Goal: Book appointment/travel/reservation

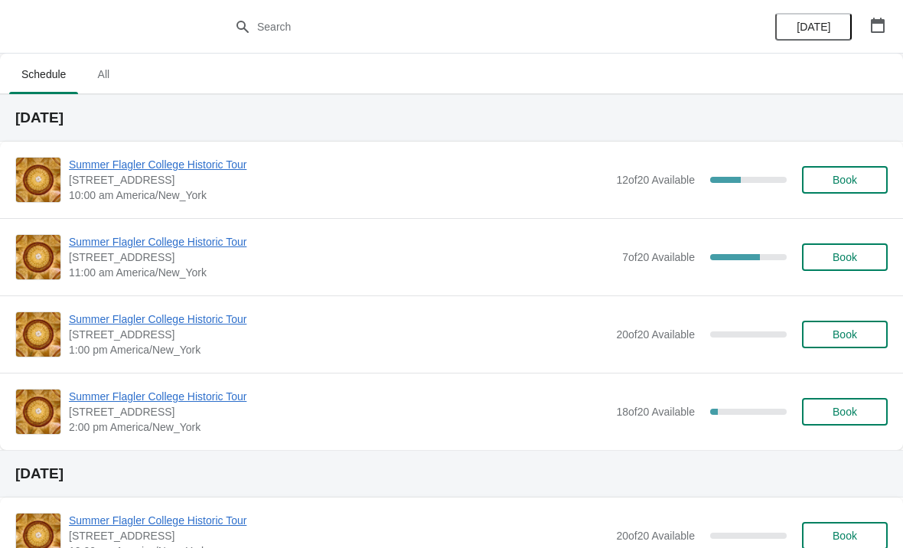
click at [164, 169] on span "Summer Flagler College Historic Tour" at bounding box center [339, 164] width 540 height 15
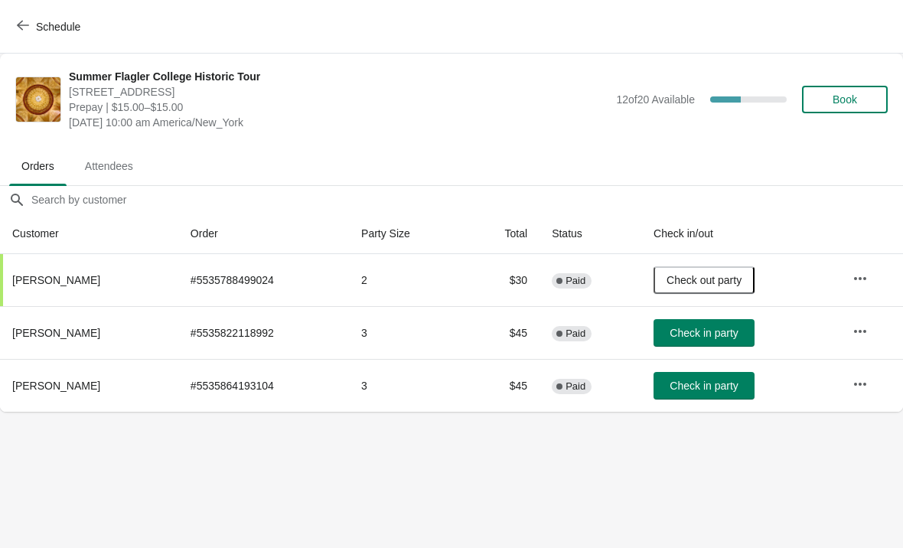
click at [726, 334] on span "Check in party" at bounding box center [704, 333] width 68 height 12
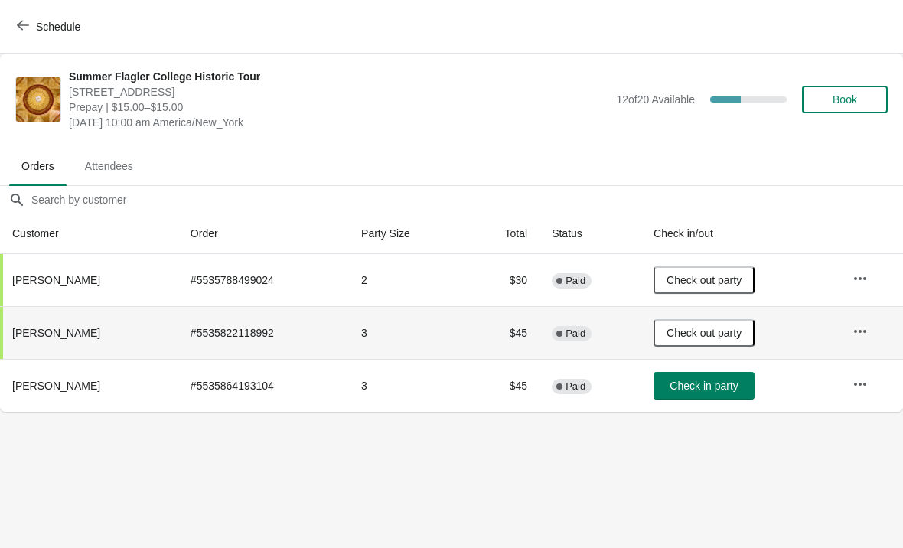
click at [729, 398] on button "Check in party" at bounding box center [704, 386] width 101 height 28
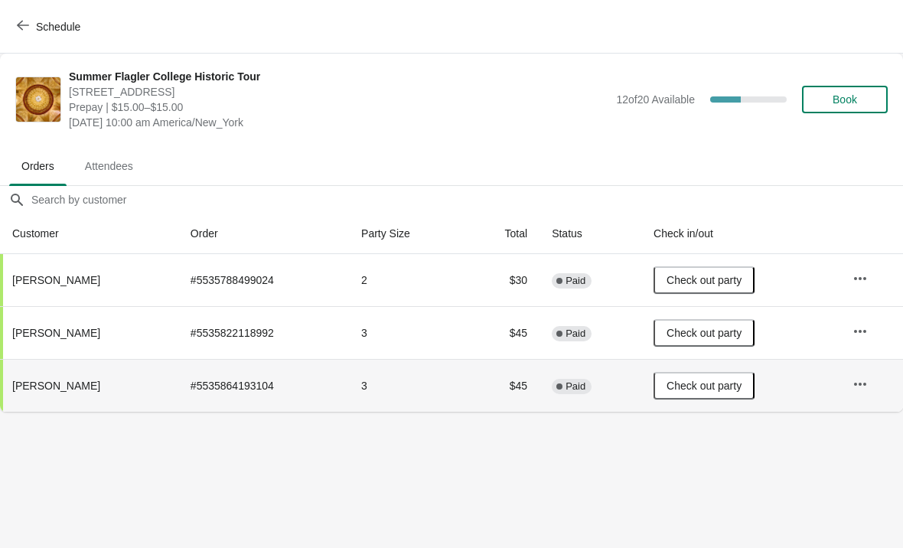
click at [42, 21] on span "Schedule" at bounding box center [58, 27] width 44 height 12
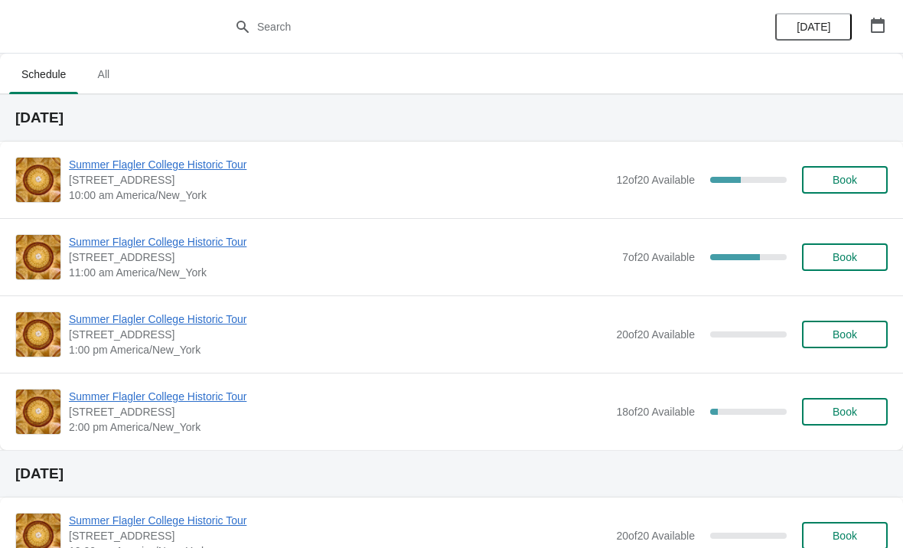
click at [831, 419] on button "Book" at bounding box center [845, 412] width 86 height 28
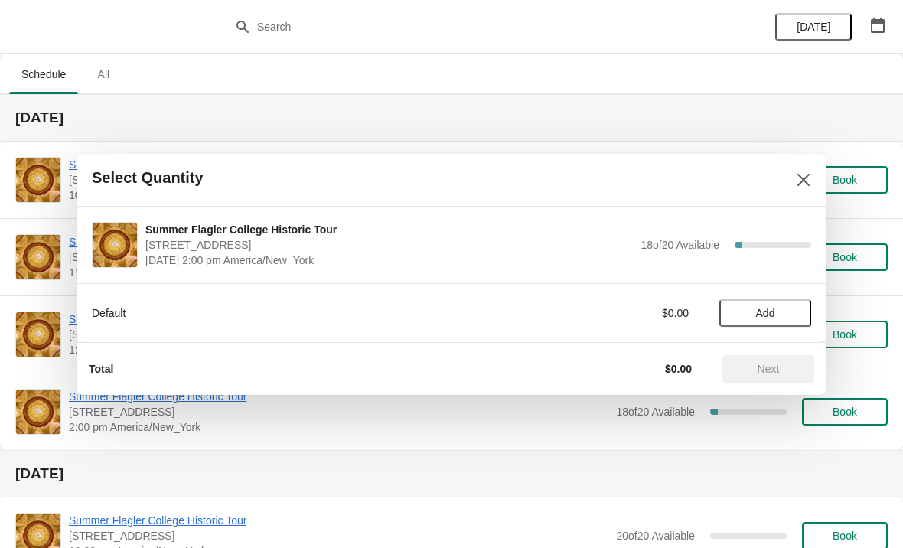
click at [758, 315] on span "Add" at bounding box center [765, 313] width 19 height 12
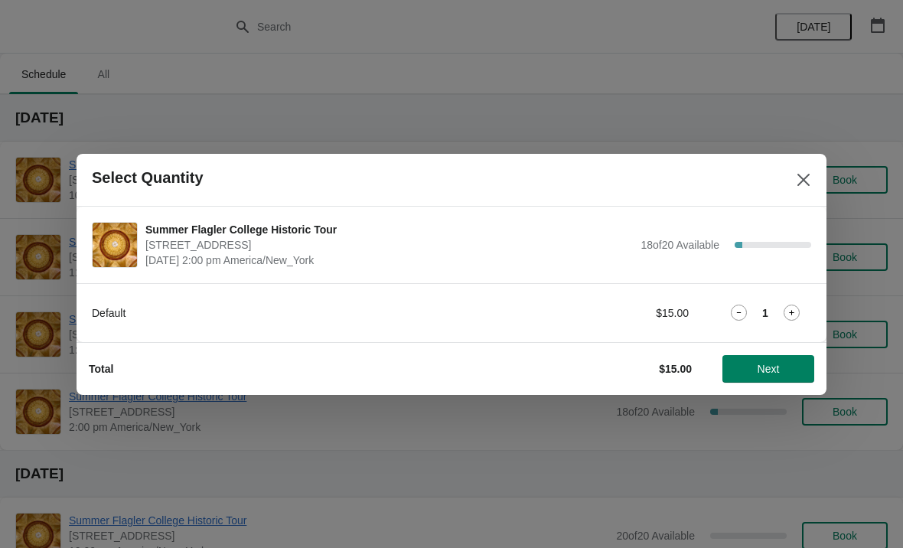
click at [796, 312] on icon at bounding box center [792, 313] width 16 height 16
click at [767, 373] on span "Next" at bounding box center [769, 369] width 22 height 12
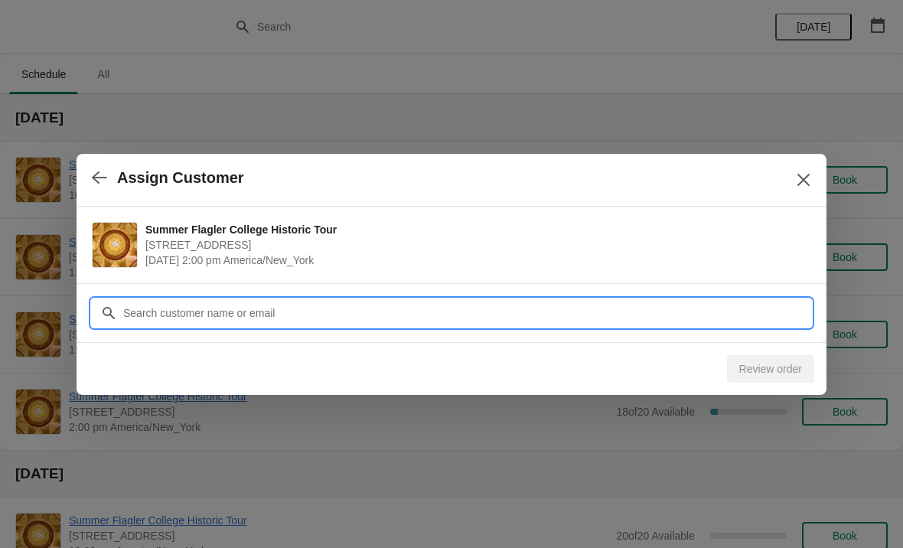
click at [538, 313] on input "Customer" at bounding box center [466, 313] width 689 height 28
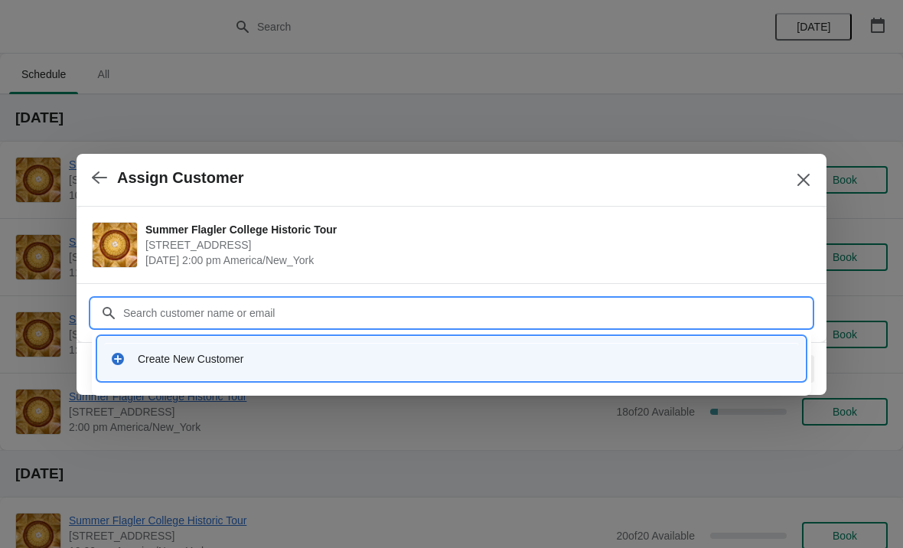
type input "S"
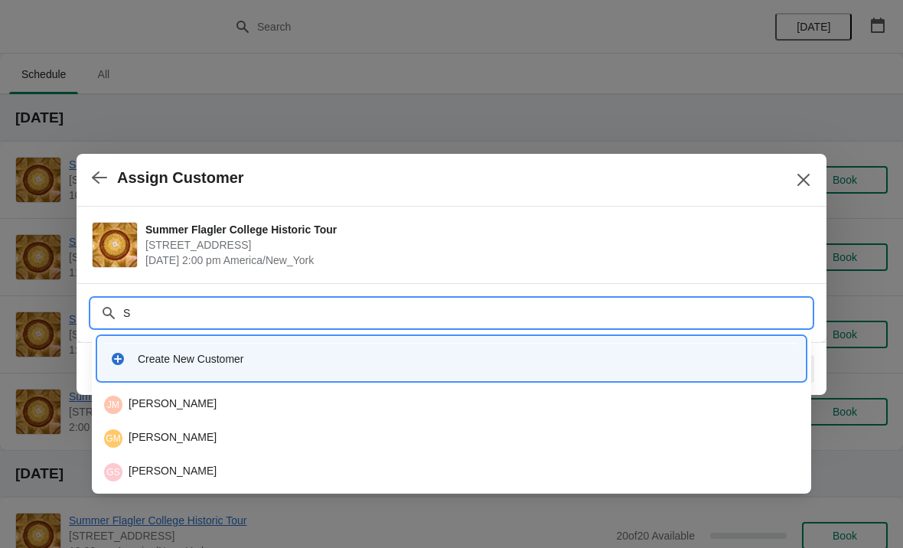
click at [195, 364] on div "Create New Customer" at bounding box center [465, 358] width 655 height 15
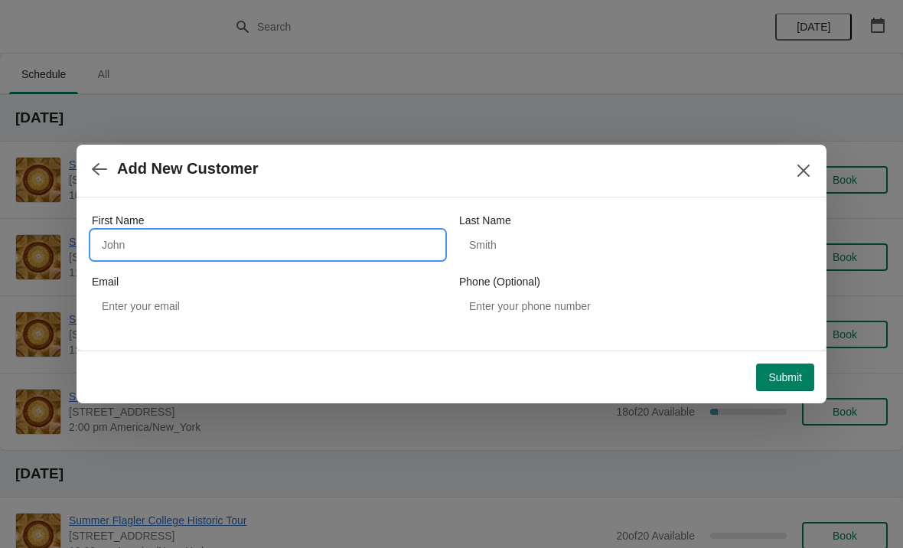
click at [163, 242] on input "First Name" at bounding box center [268, 245] width 352 height 28
type input "[PERSON_NAME]"
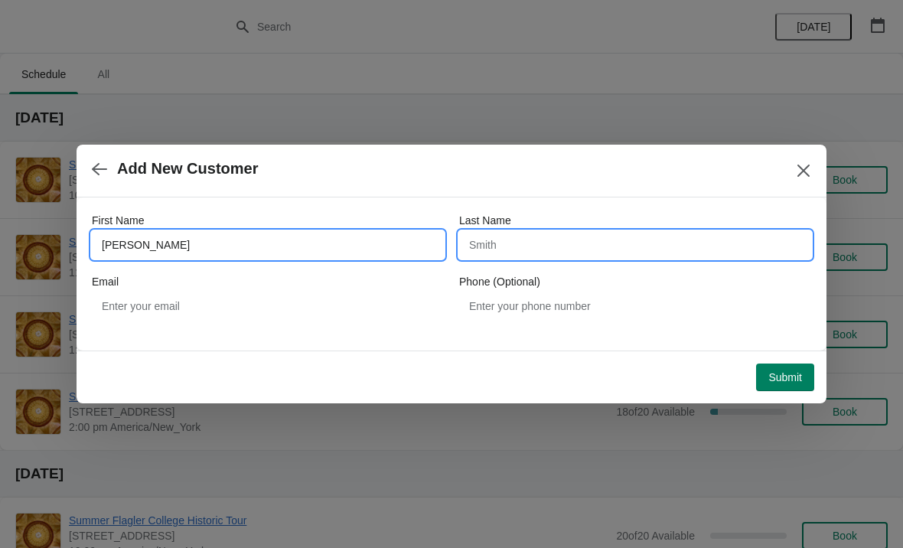
click at [496, 257] on input "Last Name" at bounding box center [635, 245] width 352 height 28
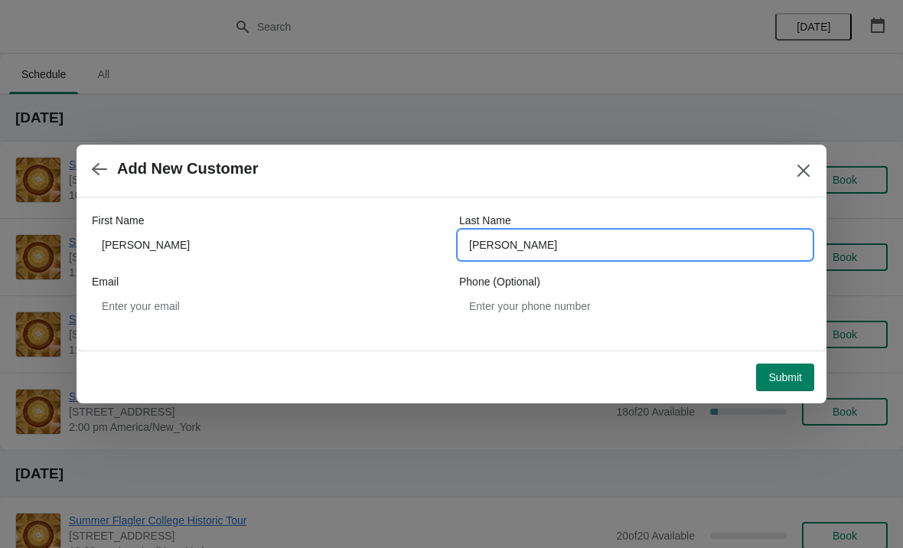
type input "[PERSON_NAME]"
click at [415, 175] on span "Add New Customer" at bounding box center [433, 169] width 683 height 18
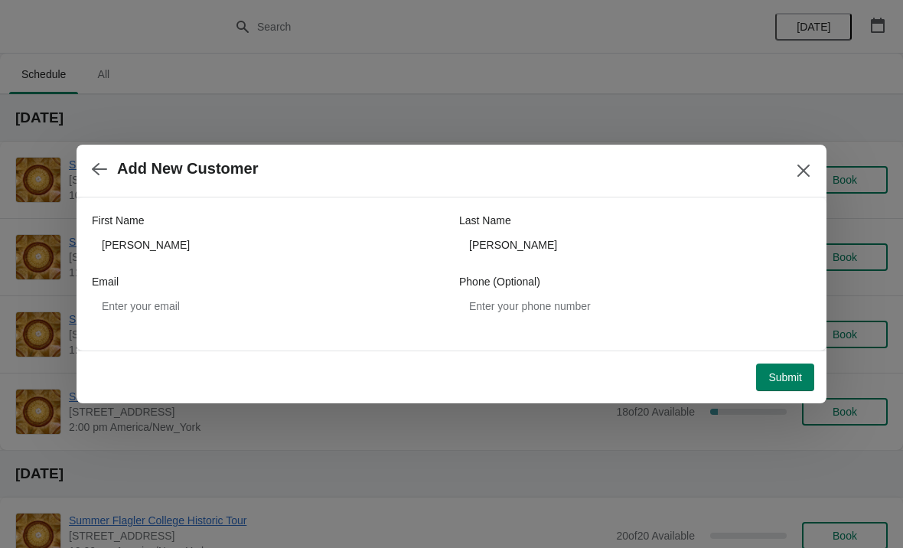
click at [788, 386] on button "Submit" at bounding box center [785, 378] width 58 height 28
